Goal: Task Accomplishment & Management: Use online tool/utility

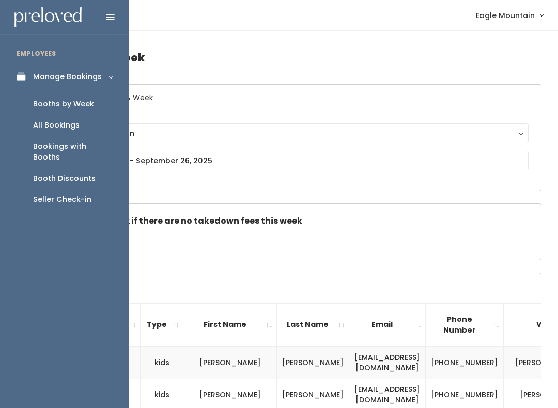
click at [16, 79] on link "Manage Bookings" at bounding box center [64, 76] width 129 height 23
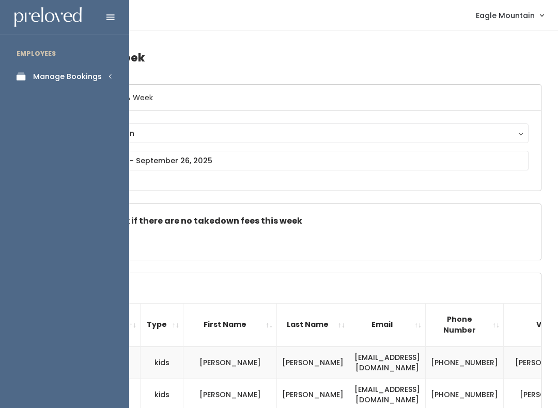
click at [43, 76] on div "Manage Bookings" at bounding box center [67, 76] width 69 height 11
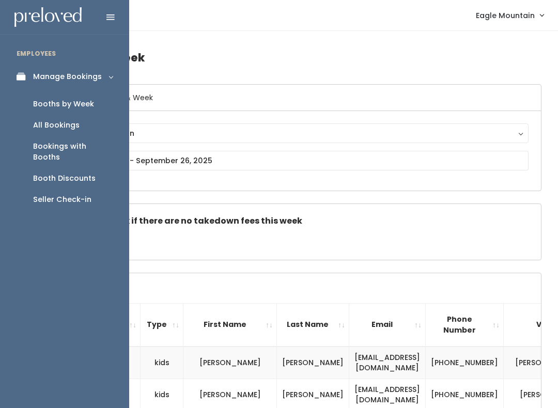
click at [47, 173] on div "Booth Discounts" at bounding box center [64, 178] width 63 height 11
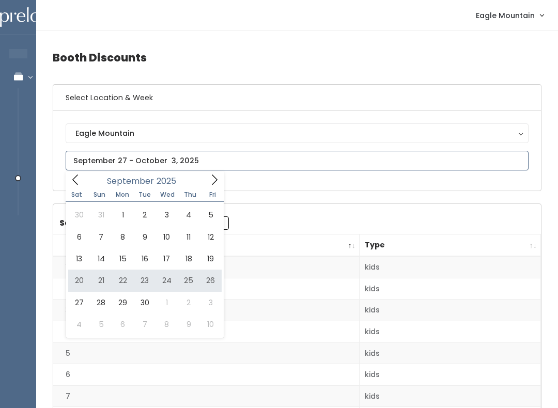
type input "[DATE] to [DATE]"
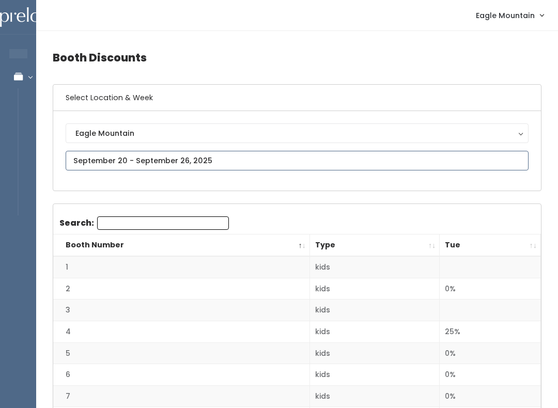
click at [173, 153] on input "text" at bounding box center [297, 161] width 463 height 20
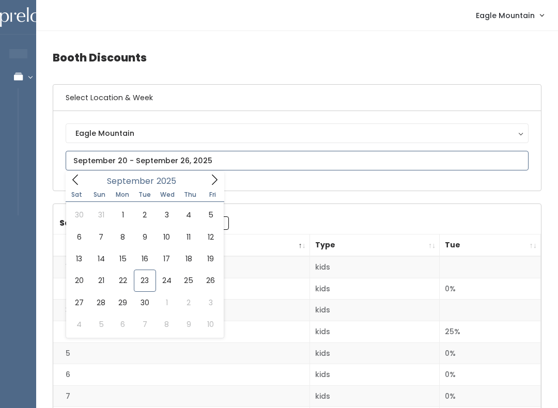
type input "[DATE] to [DATE]"
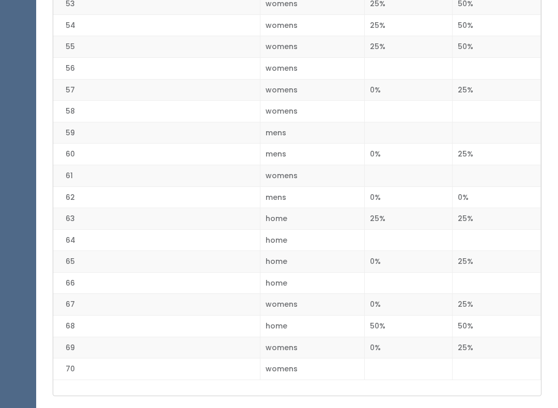
scroll to position [1380, 0]
